Goal: Check status: Check status

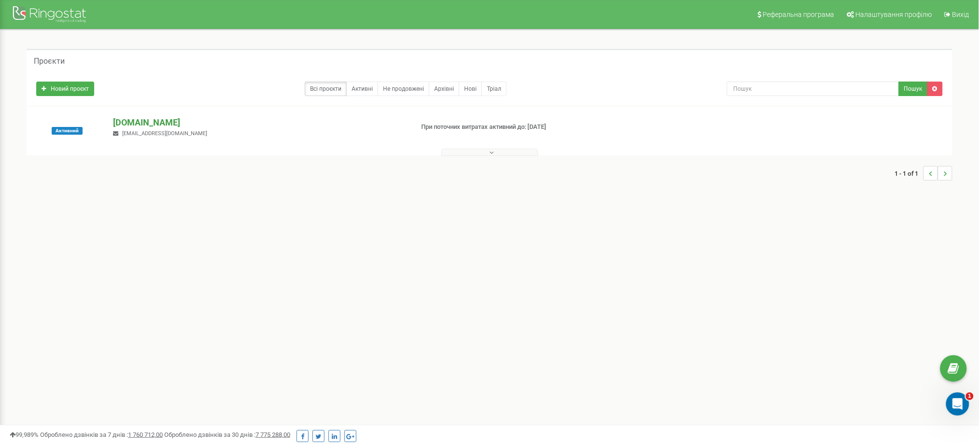
click at [124, 119] on p "[DOMAIN_NAME]" at bounding box center [259, 122] width 293 height 13
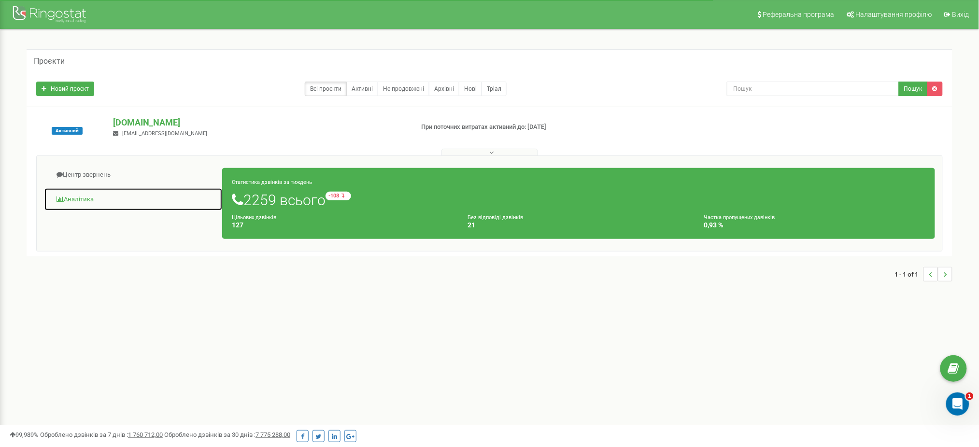
drag, startPoint x: 91, startPoint y: 196, endPoint x: 112, endPoint y: 194, distance: 20.8
click at [91, 196] on link "Аналiтика" at bounding box center [133, 200] width 179 height 24
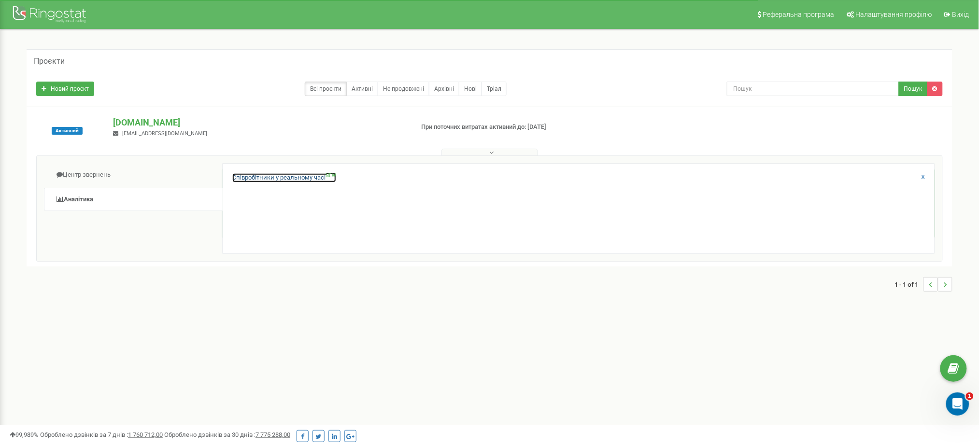
click at [304, 179] on link "Співробітники у реальному часі NEW" at bounding box center [284, 177] width 104 height 9
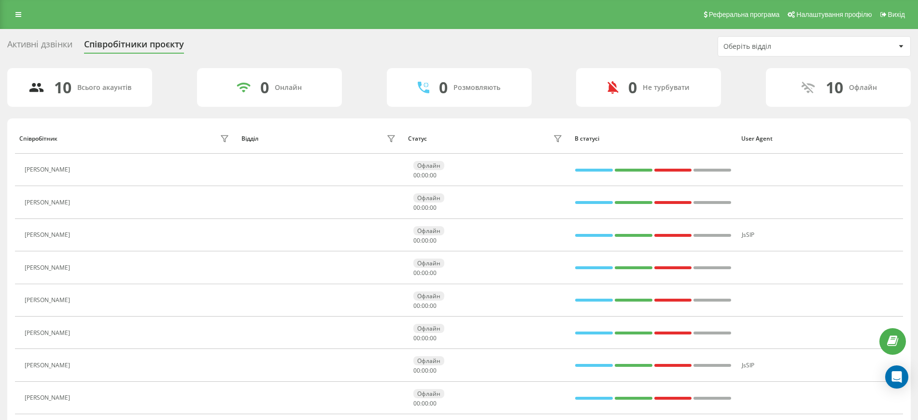
click at [86, 170] on button at bounding box center [81, 171] width 12 height 14
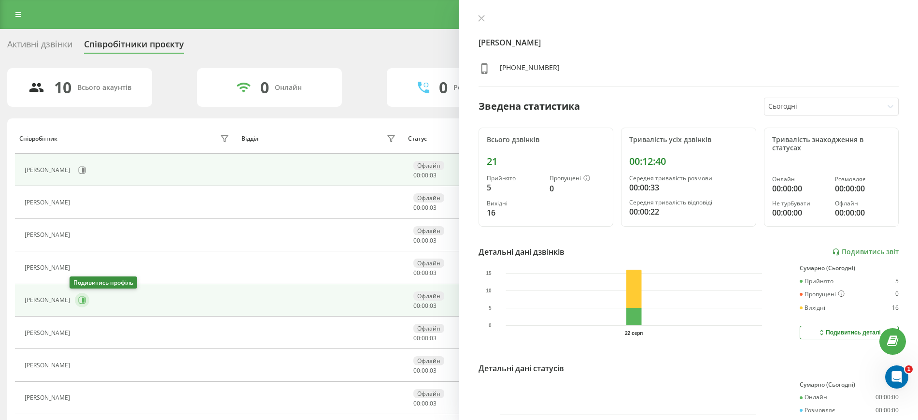
click at [82, 299] on icon at bounding box center [83, 300] width 2 height 5
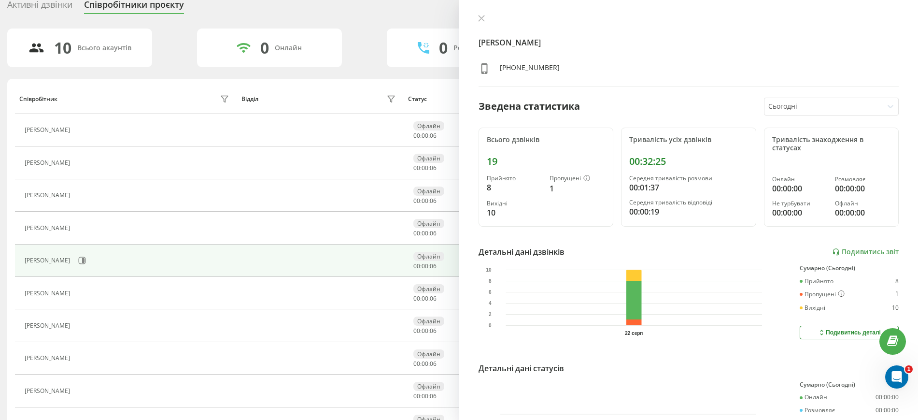
scroll to position [60, 0]
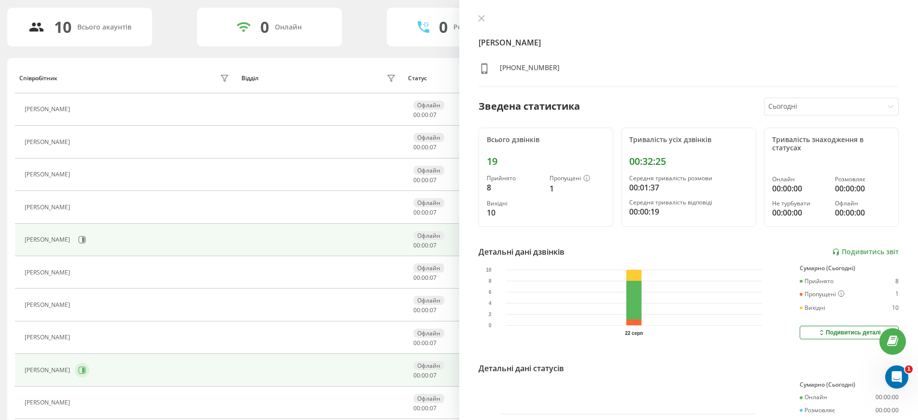
click at [82, 371] on icon at bounding box center [83, 370] width 2 height 5
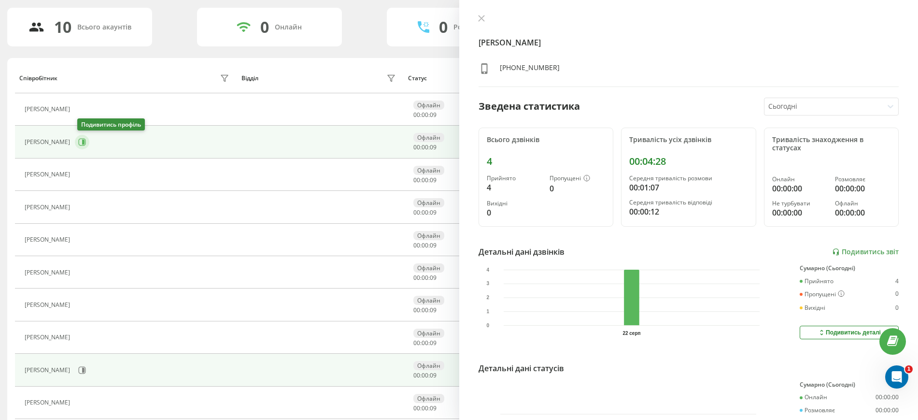
click at [83, 143] on icon at bounding box center [82, 142] width 8 height 8
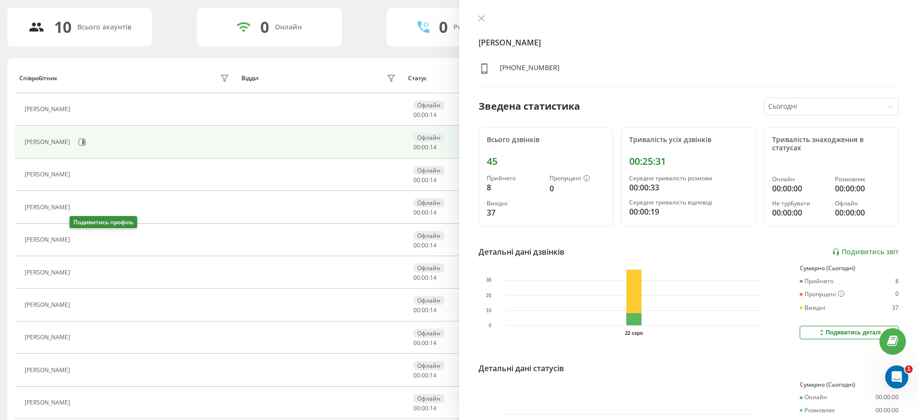
click at [81, 240] on icon at bounding box center [82, 239] width 2 height 5
